Goal: Information Seeking & Learning: Learn about a topic

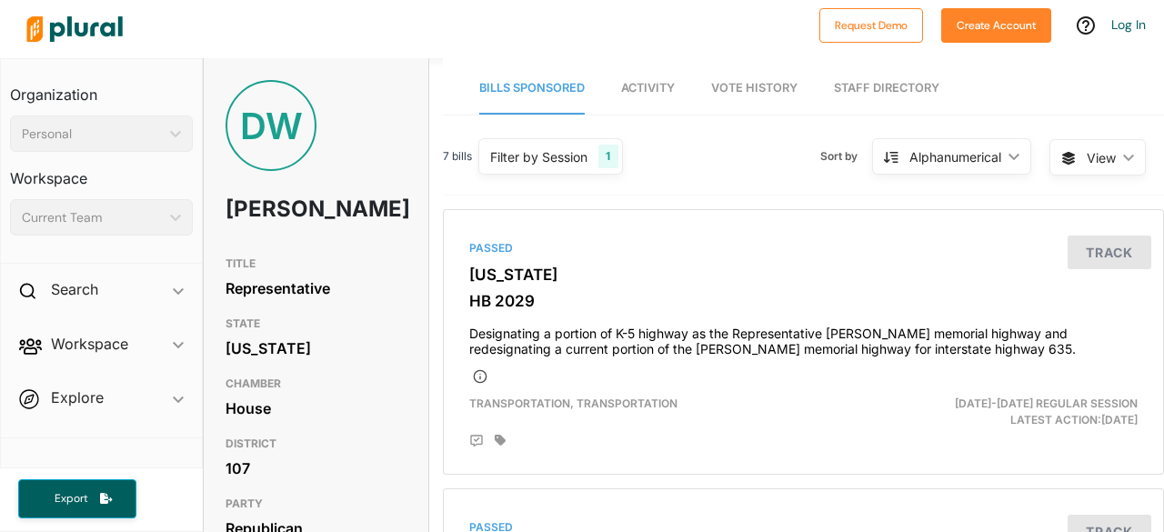
click at [750, 88] on span "Vote History" at bounding box center [754, 88] width 86 height 14
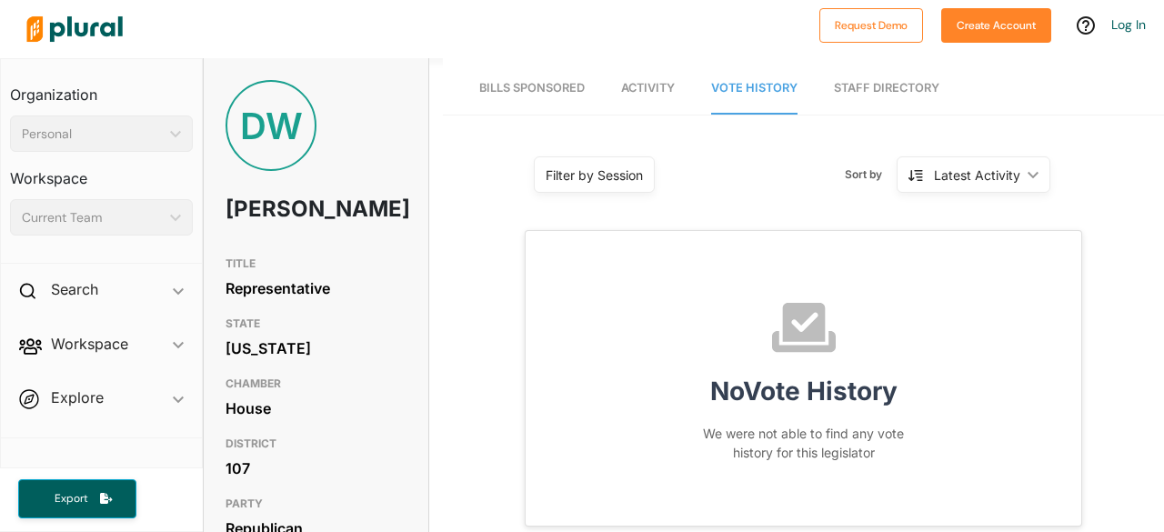
click at [893, 88] on link "Staff Directory" at bounding box center [886, 89] width 105 height 52
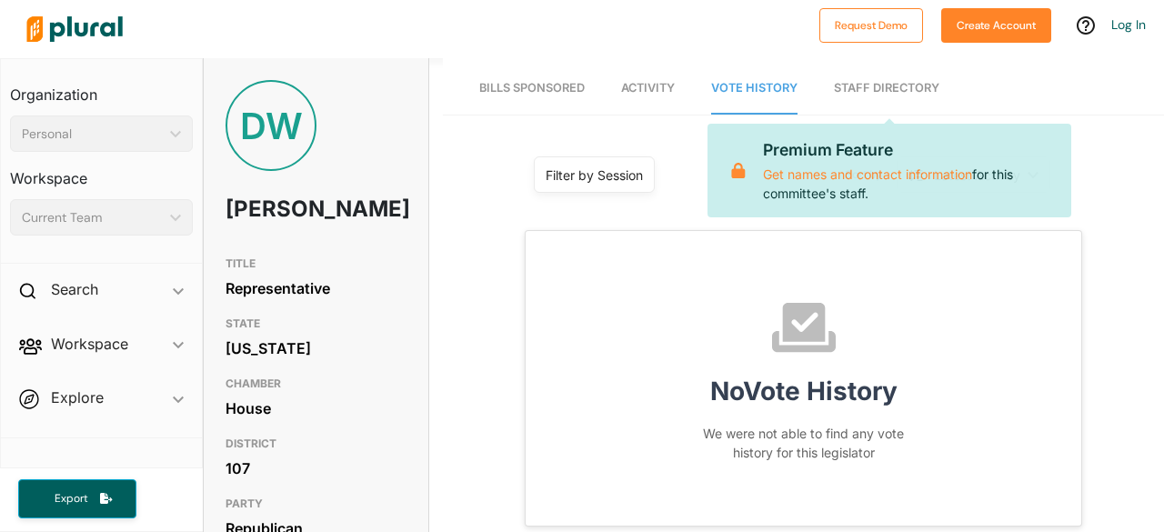
click at [536, 94] on span "Bills Sponsored" at bounding box center [531, 88] width 105 height 14
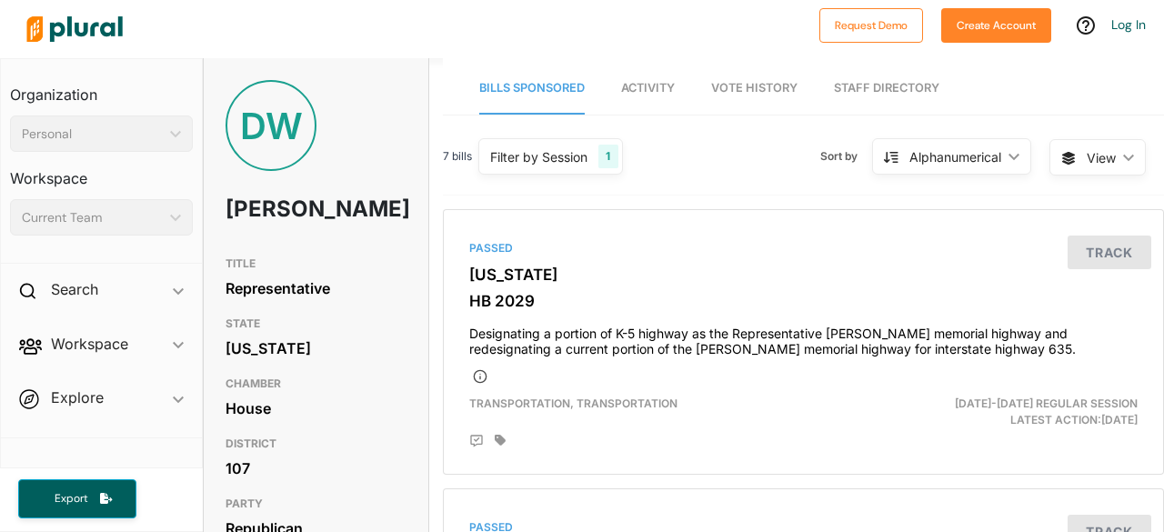
click at [650, 90] on span "Activity" at bounding box center [648, 88] width 54 height 14
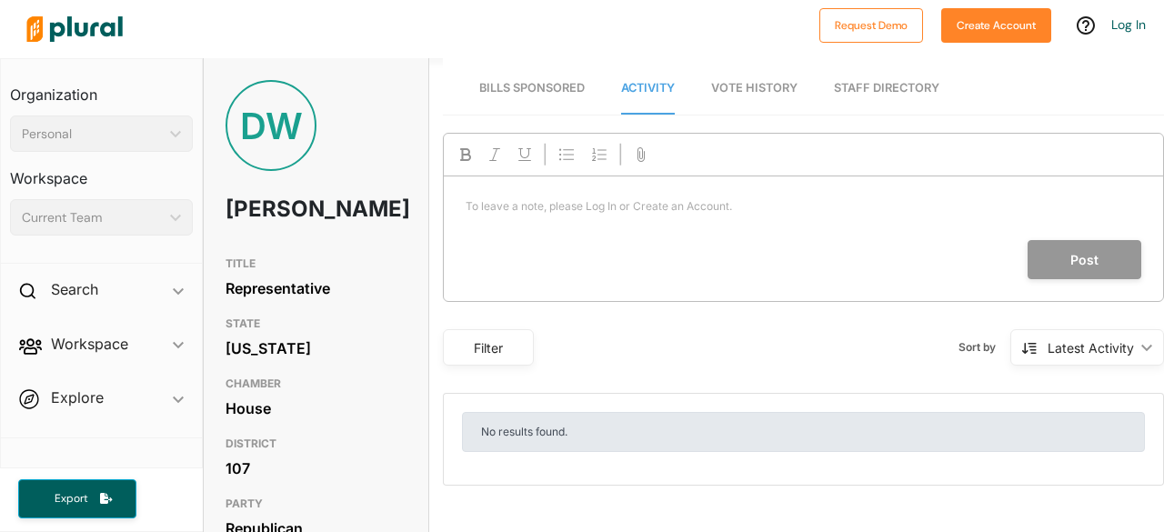
click at [547, 83] on span "Bills Sponsored" at bounding box center [531, 88] width 105 height 14
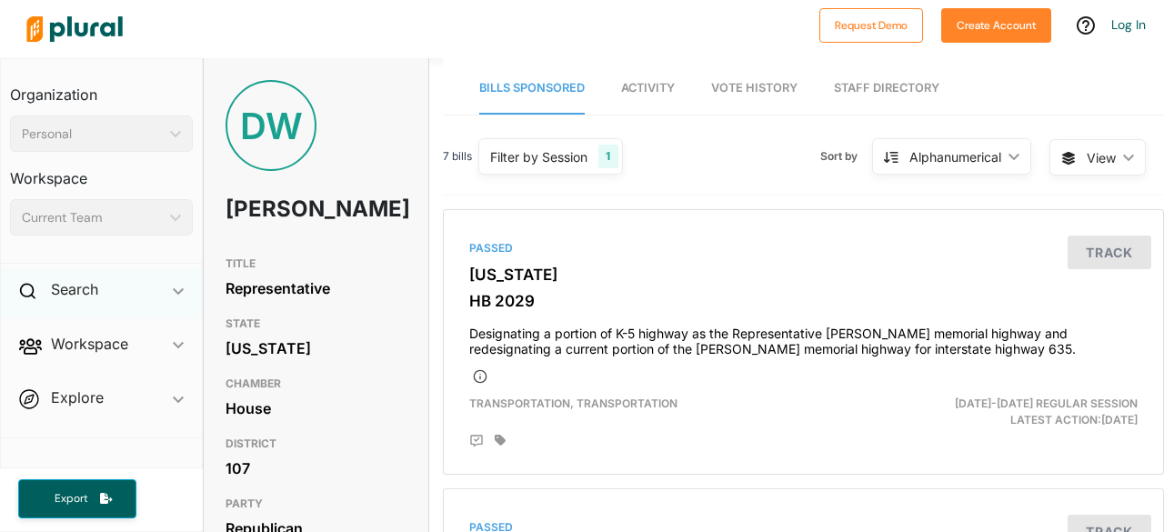
click at [172, 283] on div "Search ic_keyboard_arrow_down" at bounding box center [101, 292] width 201 height 49
click at [60, 331] on h4 "Bills" at bounding box center [105, 331] width 155 height 17
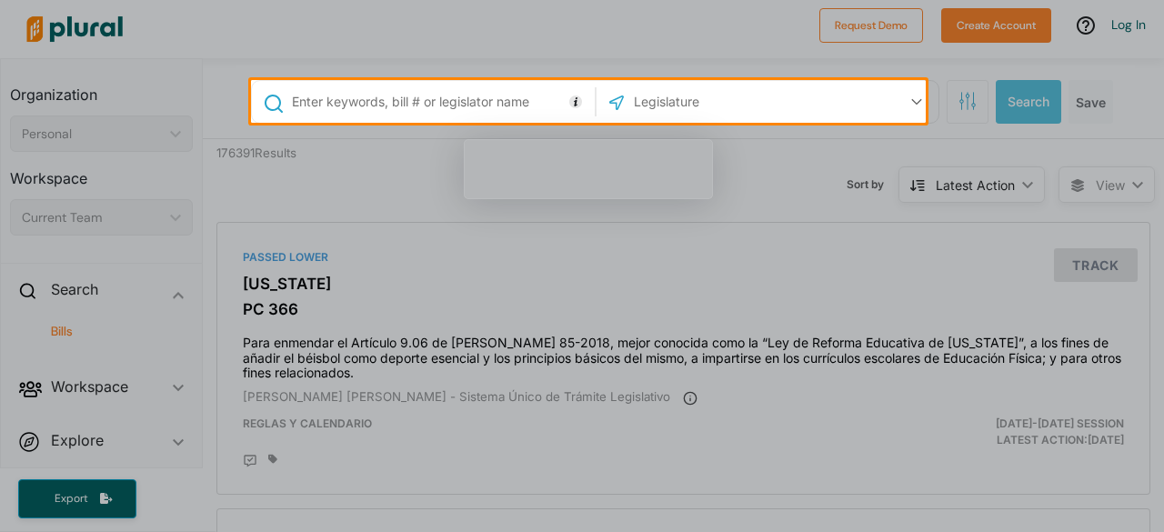
click at [409, 97] on input "text" at bounding box center [439, 102] width 299 height 35
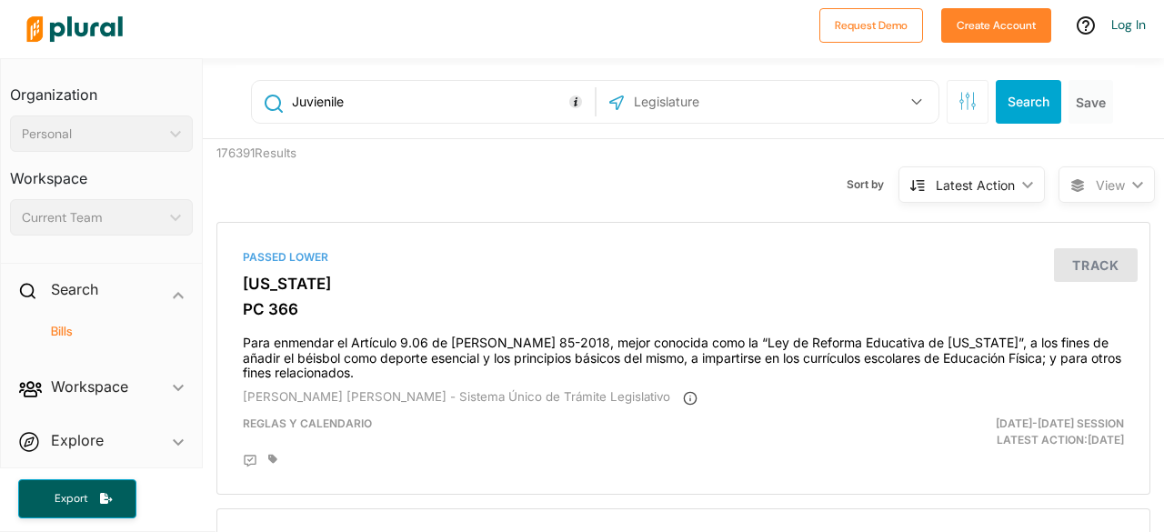
click at [305, 99] on input "Juvienile" at bounding box center [439, 102] width 299 height 35
type input "Juvenile"
click at [1005, 105] on button "Search" at bounding box center [1028, 102] width 65 height 44
